Goal: Transaction & Acquisition: Book appointment/travel/reservation

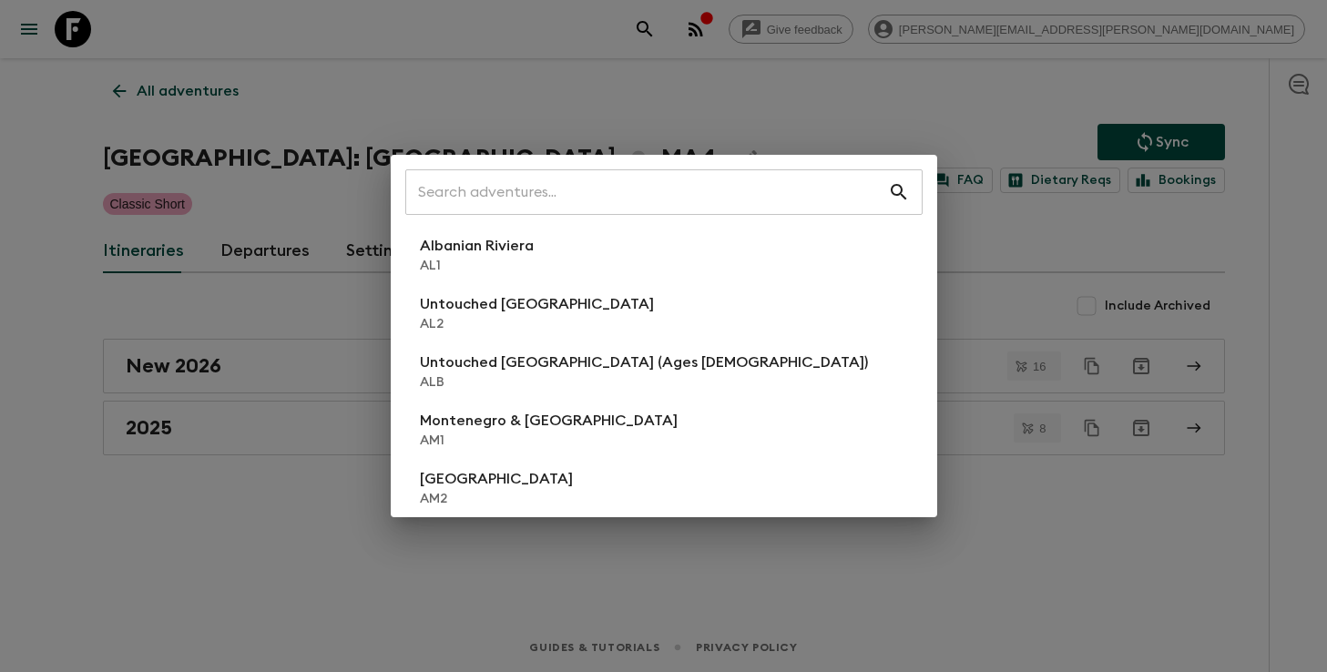
click at [239, 442] on div "​ Albanian Riviera [GEOGRAPHIC_DATA] Untouched [GEOGRAPHIC_DATA] [GEOGRAPHIC_DA…" at bounding box center [663, 336] width 1327 height 672
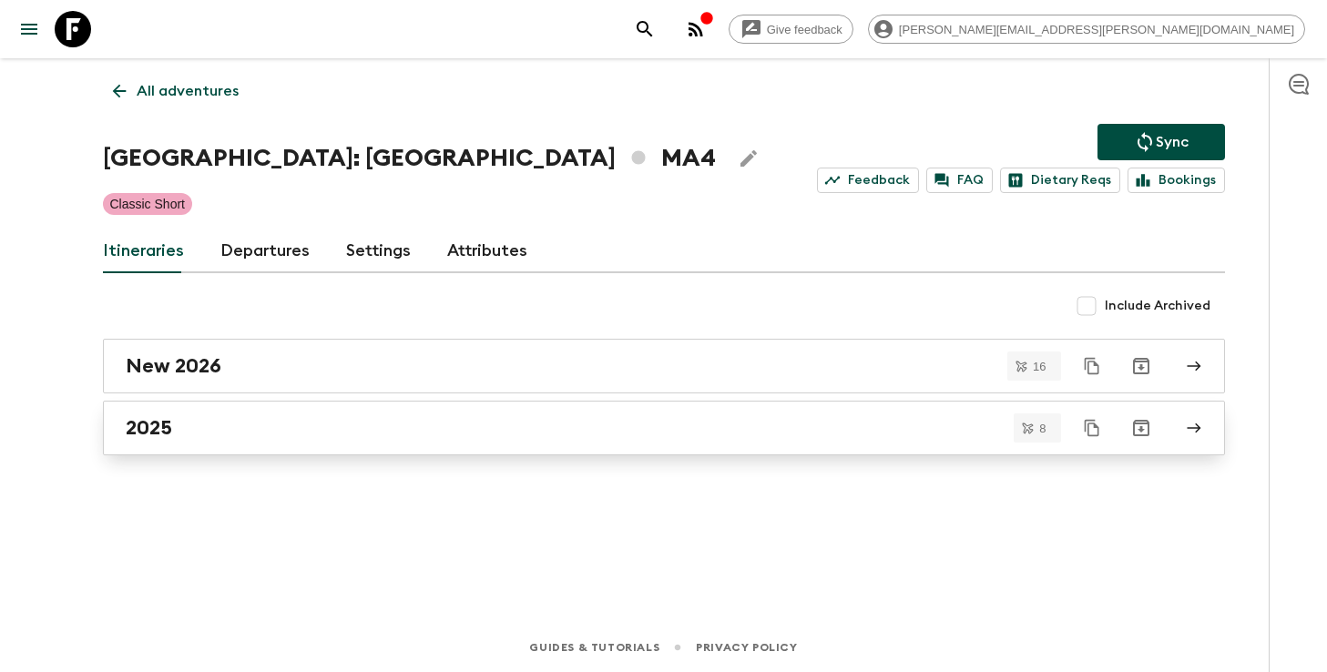
click at [265, 437] on div "2025" at bounding box center [647, 428] width 1042 height 24
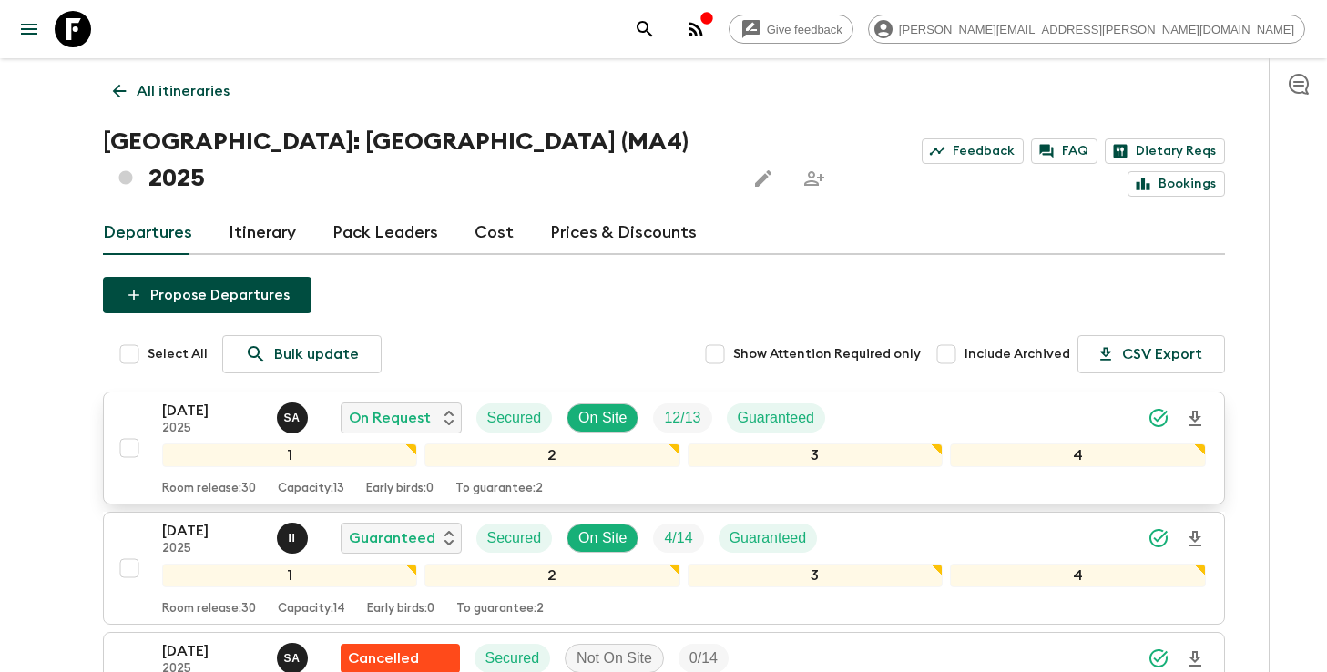
click at [1196, 411] on icon "Download Onboarding" at bounding box center [1194, 418] width 13 height 15
click at [652, 25] on icon "search adventures" at bounding box center [643, 28] width 15 height 15
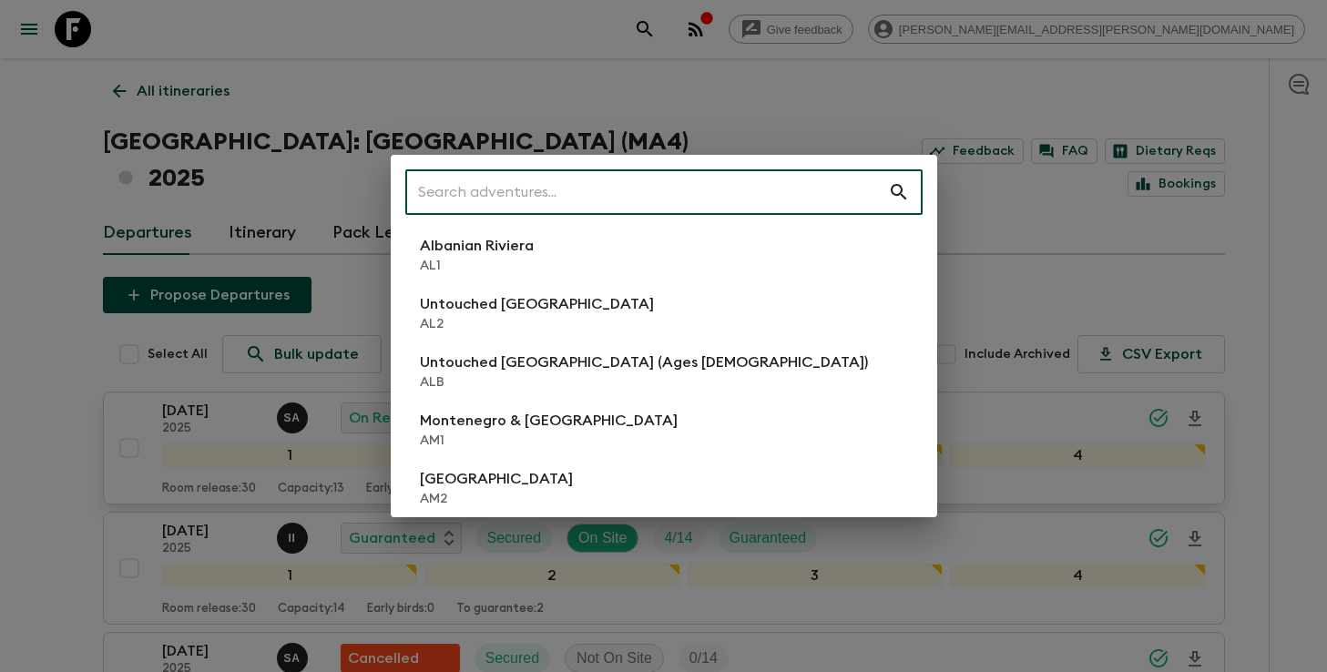
click at [647, 205] on input "text" at bounding box center [646, 192] width 483 height 51
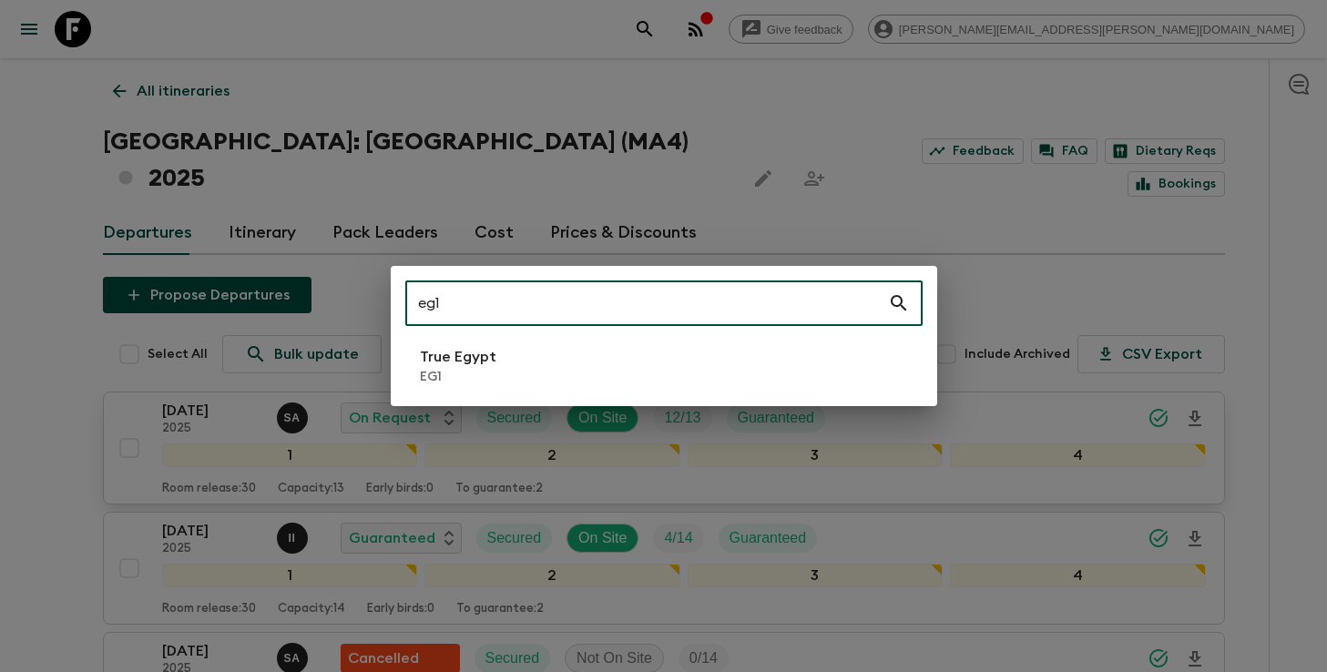
type input "eg1"
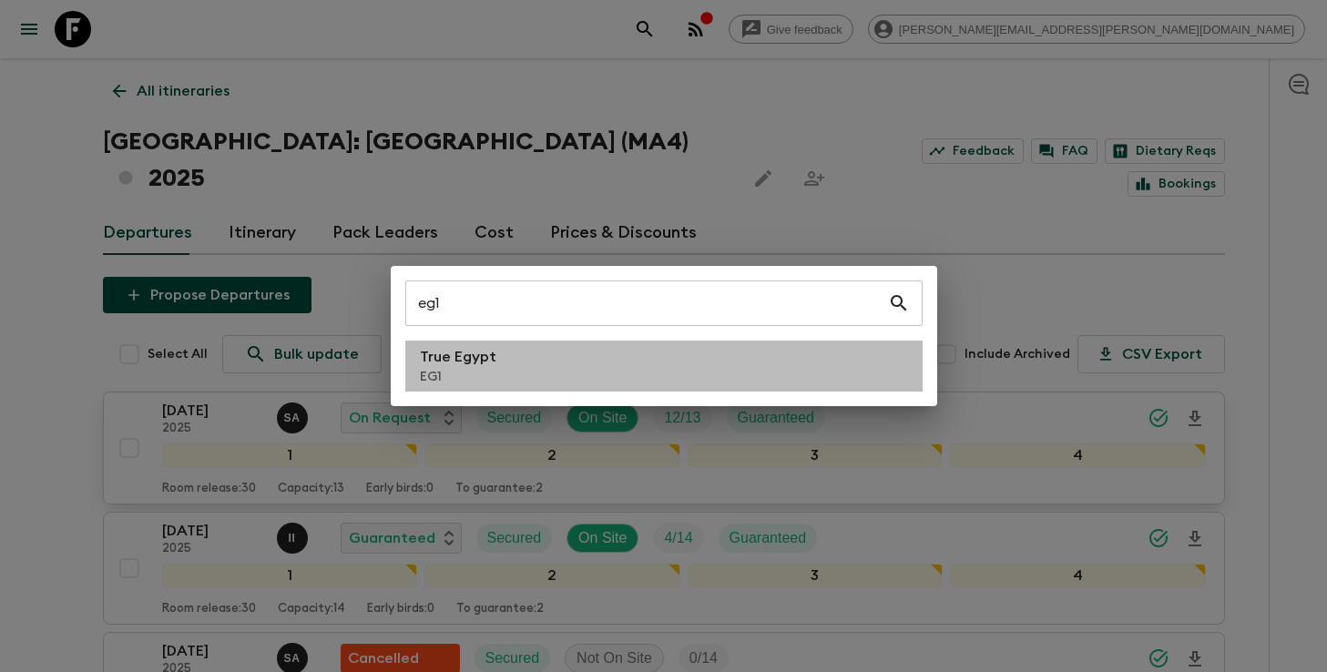
click at [547, 362] on li "True Egypt EG1" at bounding box center [663, 366] width 517 height 51
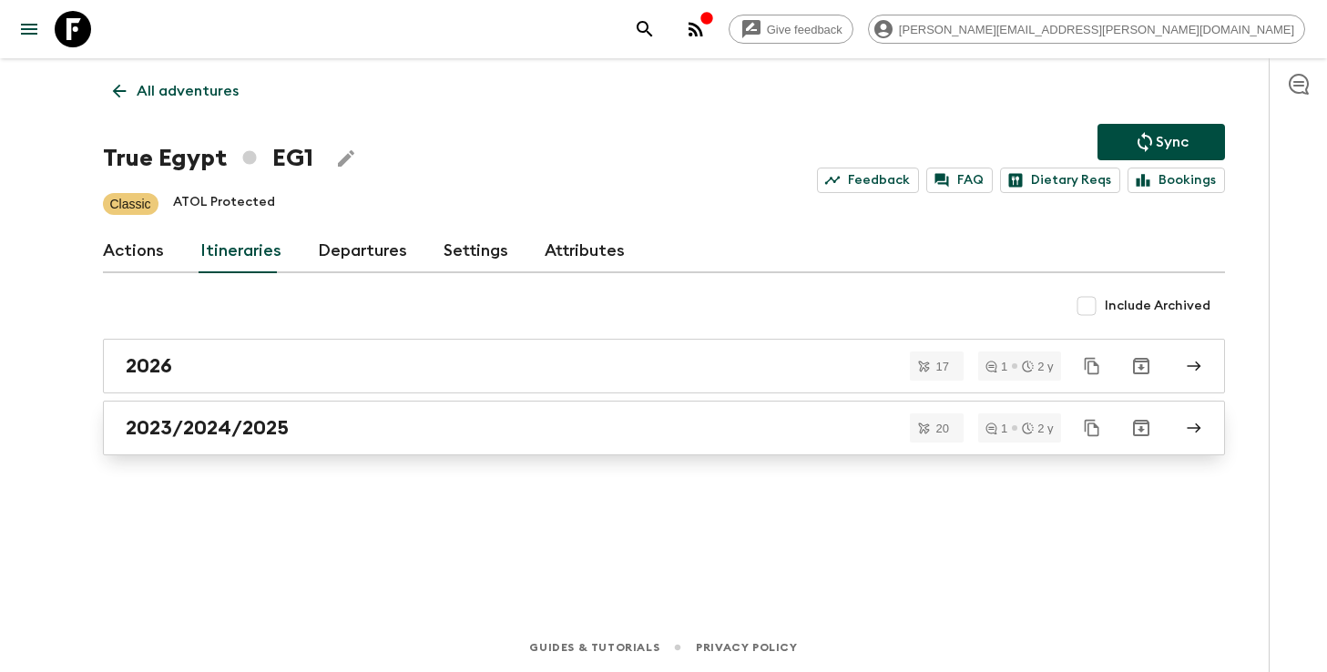
click at [507, 417] on div "2023/2024/2025" at bounding box center [647, 428] width 1042 height 24
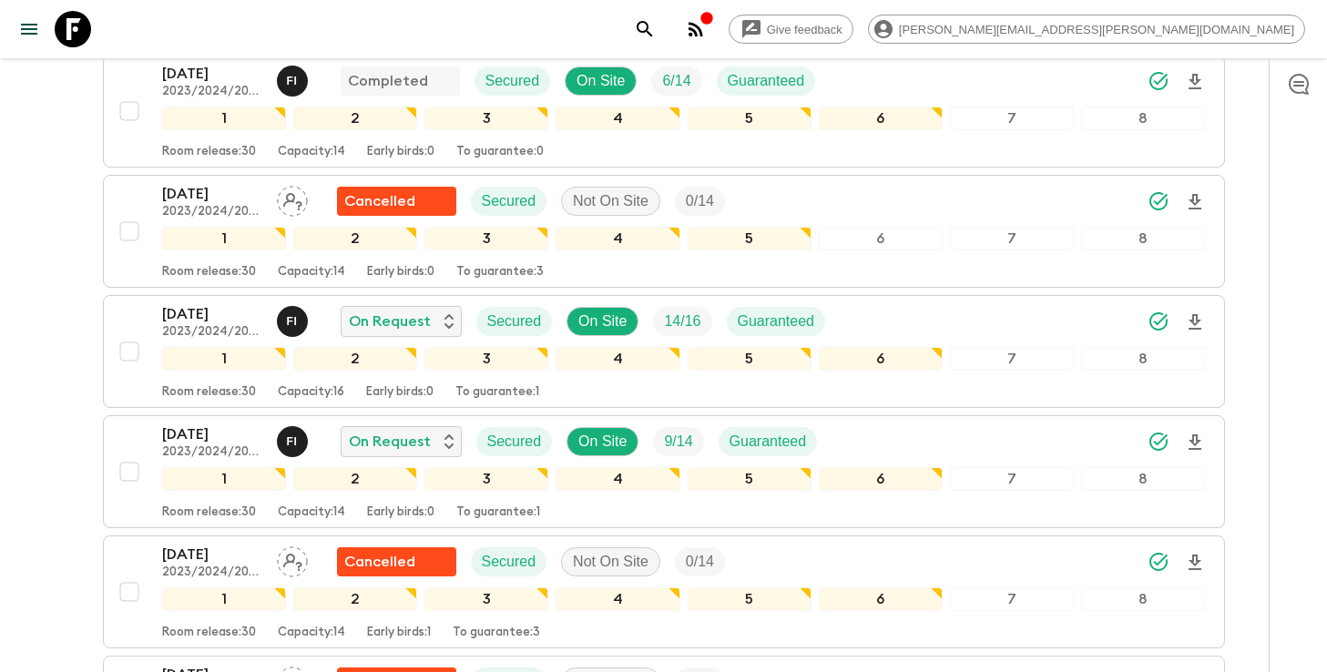
scroll to position [1043, 0]
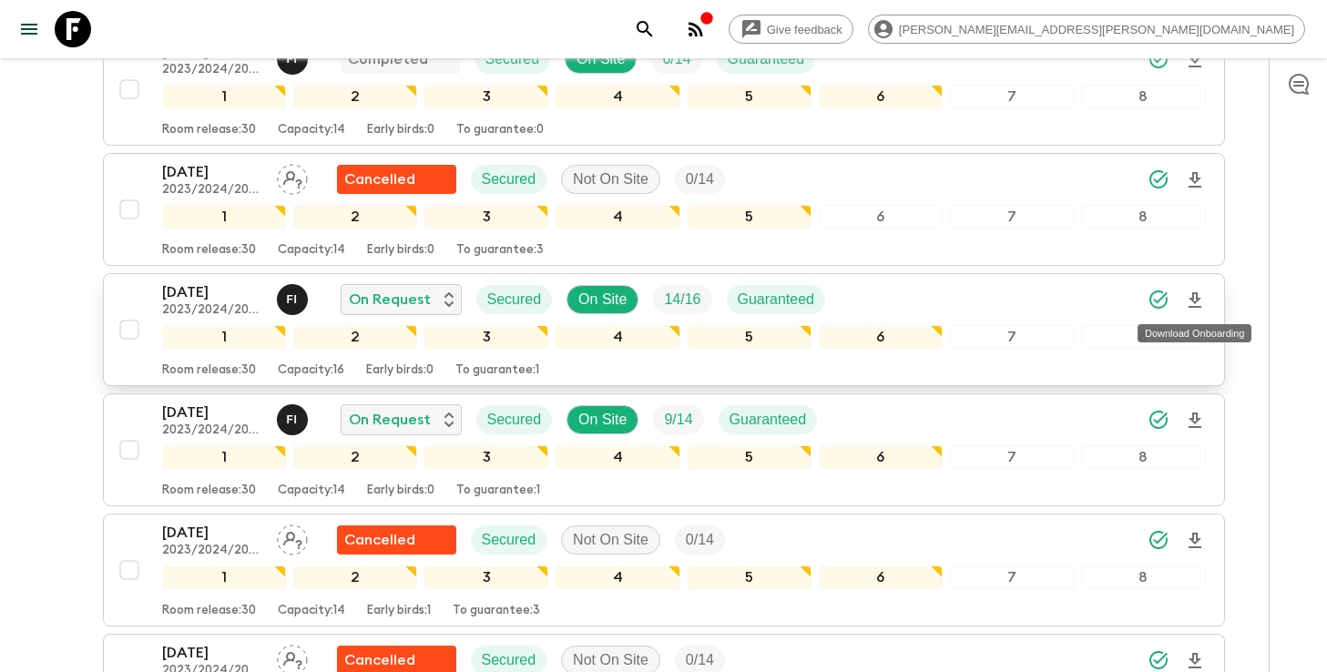
click at [1196, 302] on icon "Download Onboarding" at bounding box center [1195, 301] width 22 height 22
